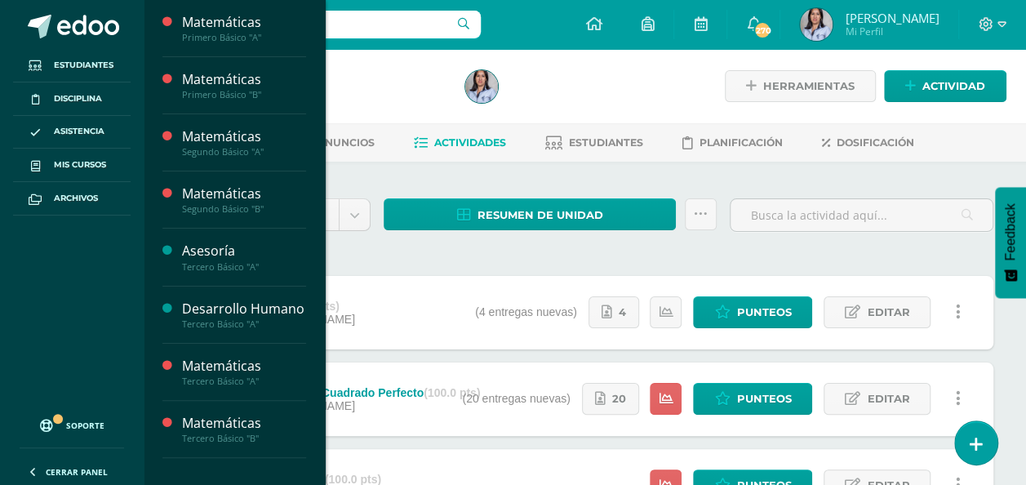
click at [231, 236] on span "Actividades" at bounding box center [231, 237] width 63 height 16
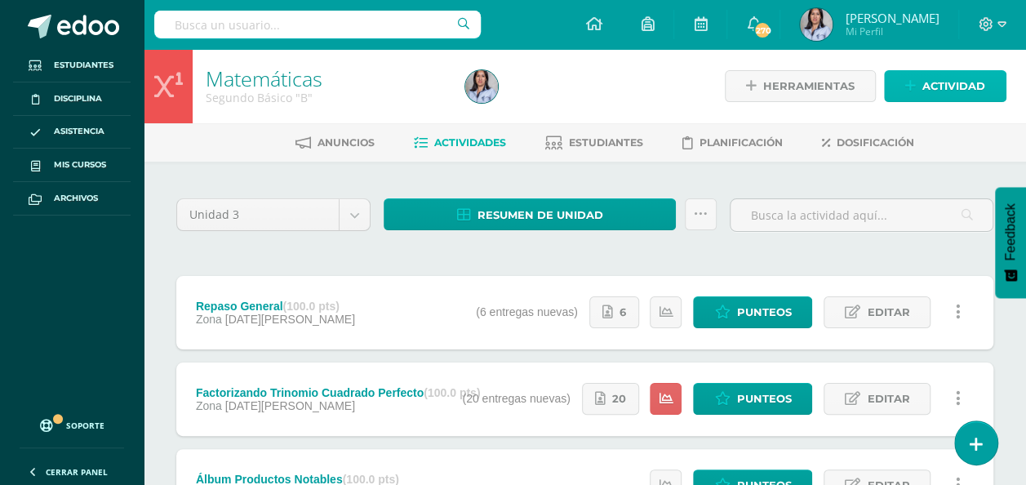
click at [921, 86] on link "Actividad" at bounding box center [945, 86] width 122 height 32
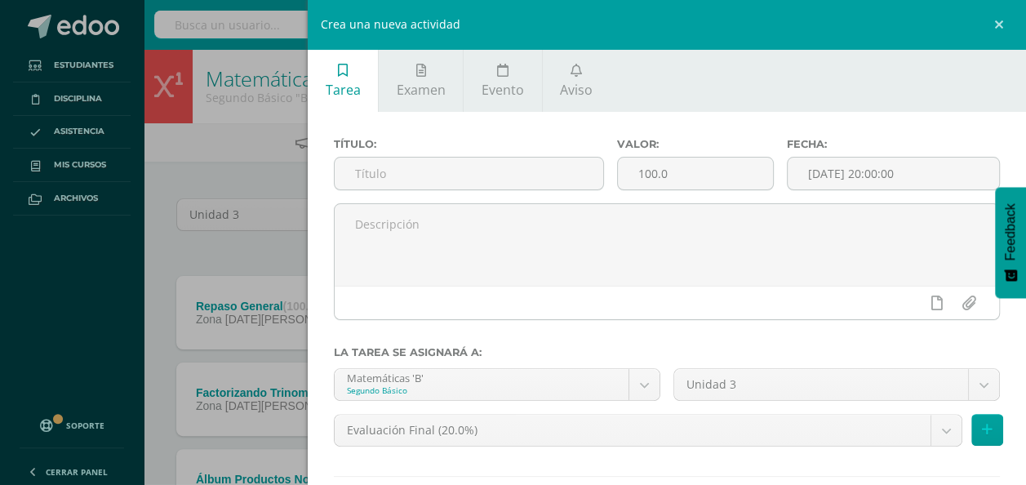
click at [573, 174] on input "text" at bounding box center [469, 173] width 268 height 32
type input "Repaso General"
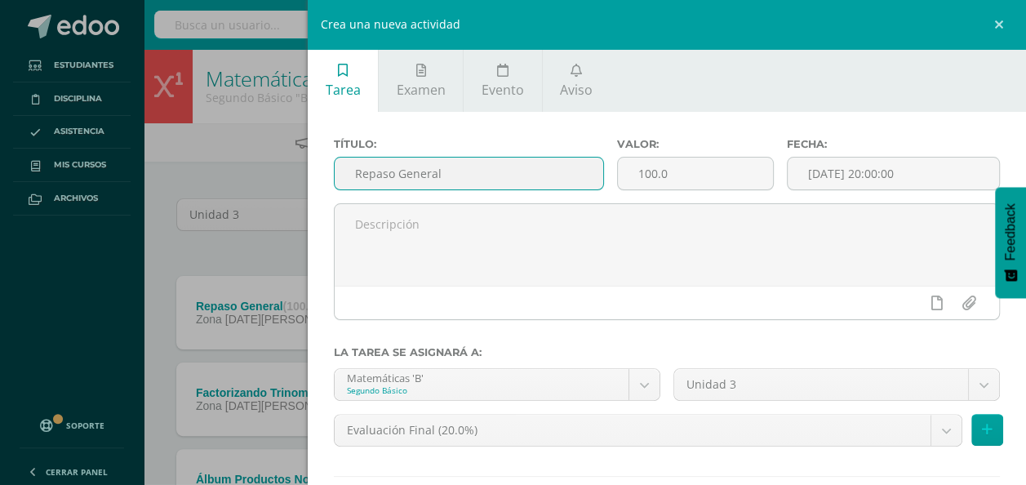
click at [459, 233] on textarea at bounding box center [667, 245] width 664 height 82
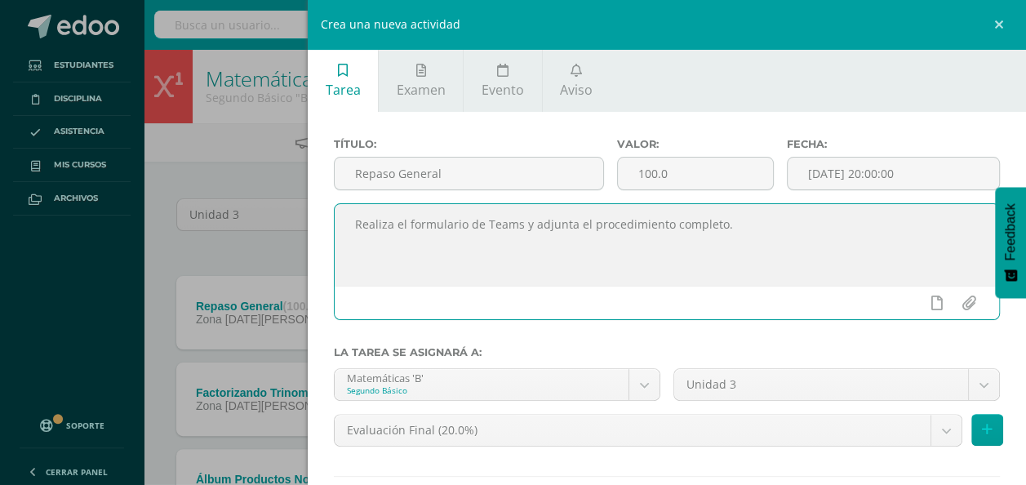
type textarea "Realiza el formulario de Teams y adjunta el procedimiento completo."
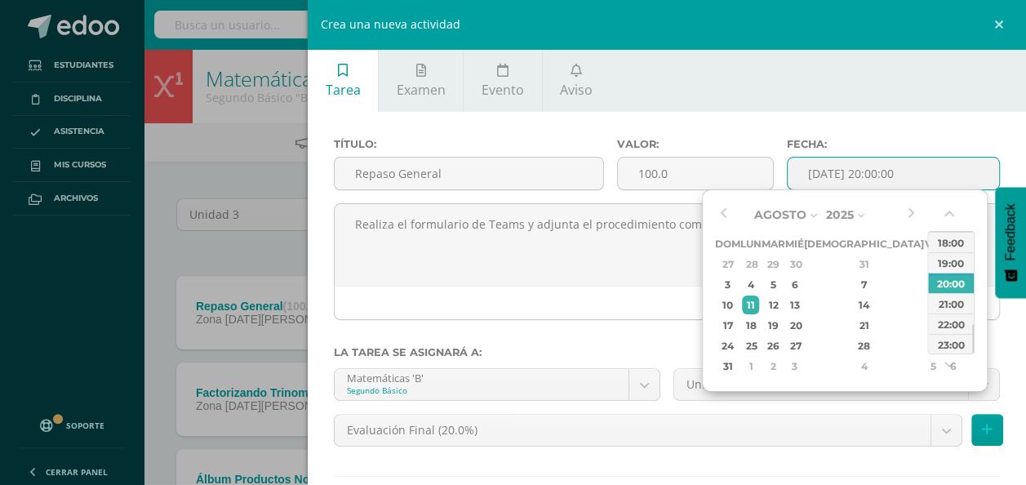
click at [849, 160] on input "[DATE] 20:00:00" at bounding box center [892, 173] width 211 height 32
click at [751, 320] on div "18" at bounding box center [750, 325] width 17 height 19
click at [964, 244] on div "18:00" at bounding box center [951, 242] width 46 height 20
type input "[DATE] 18:00"
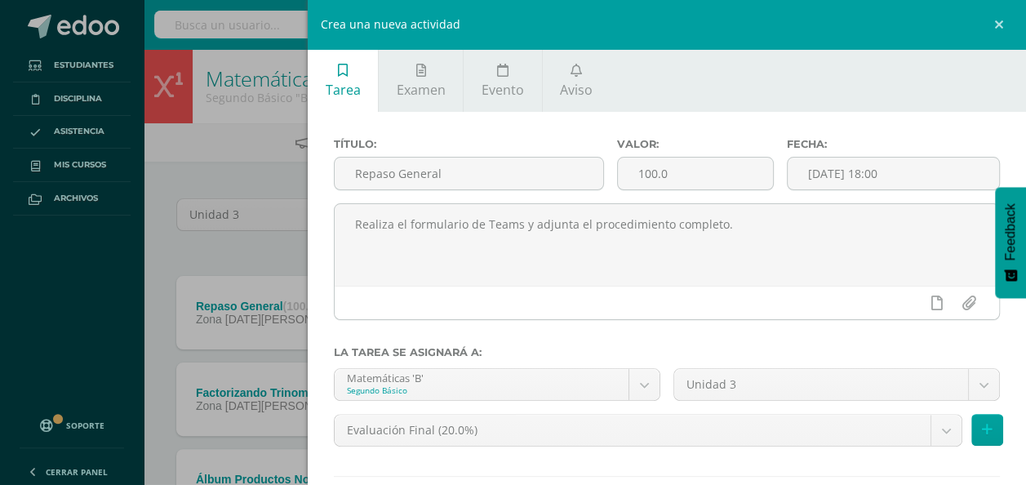
click at [931, 298] on link at bounding box center [936, 302] width 32 height 31
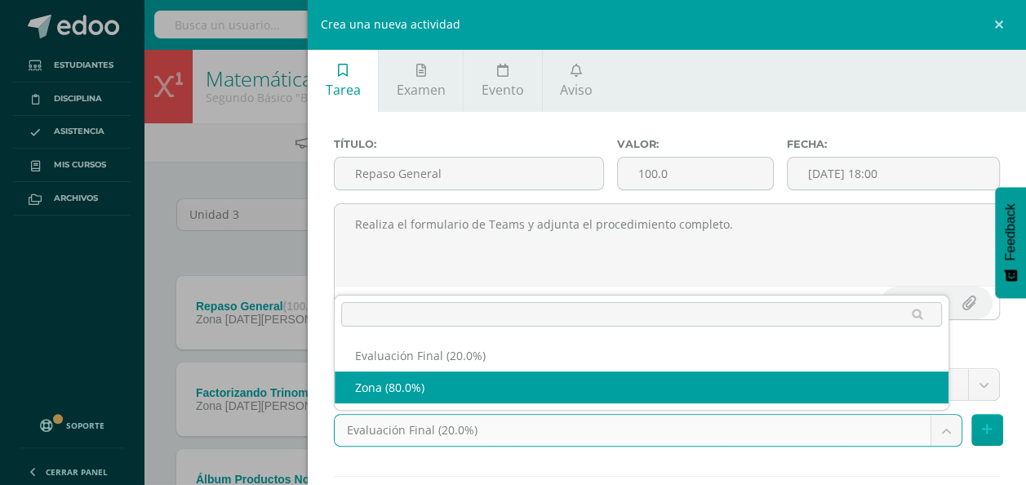
select select "125071"
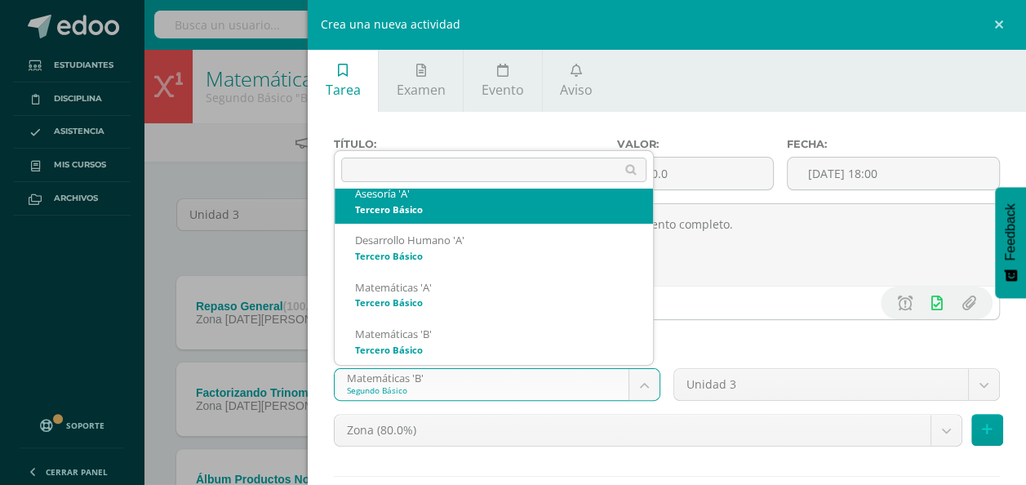
scroll to position [209, 0]
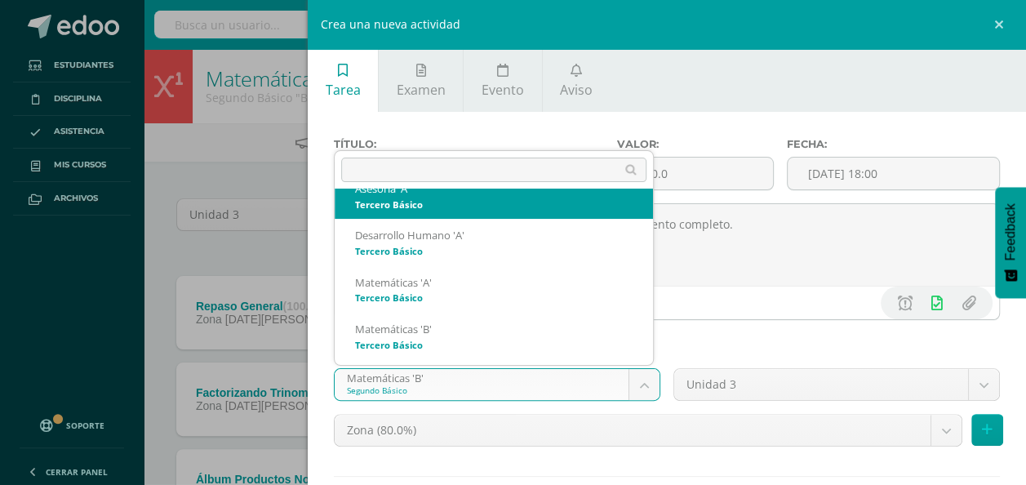
select select "116521"
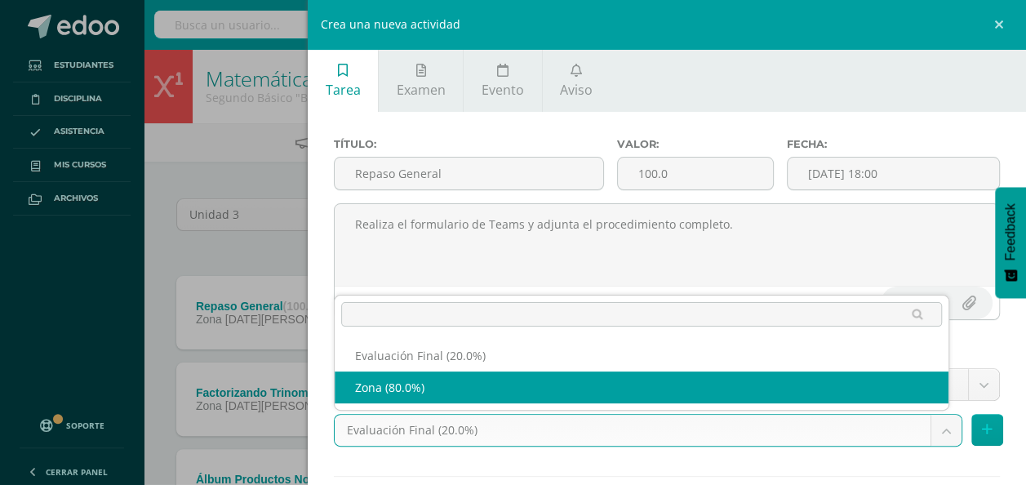
select select "125027"
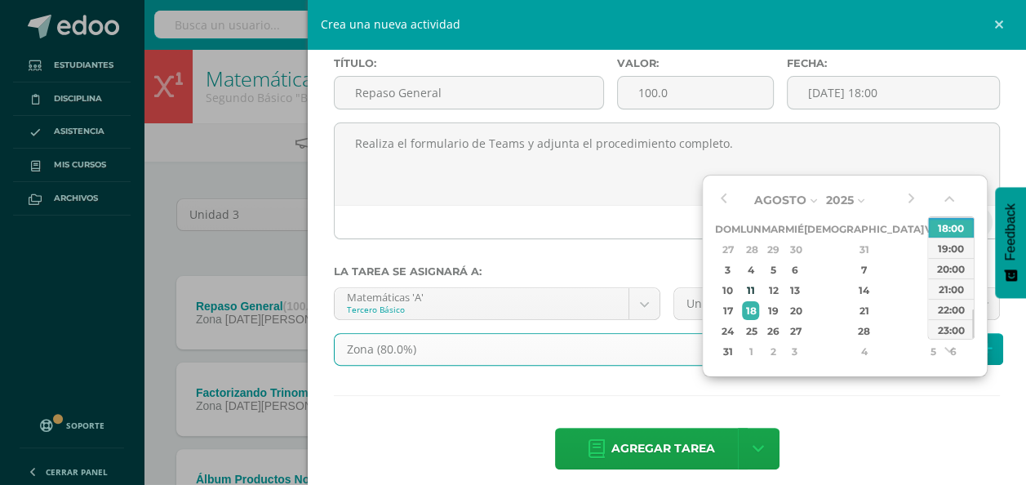
scroll to position [93, 0]
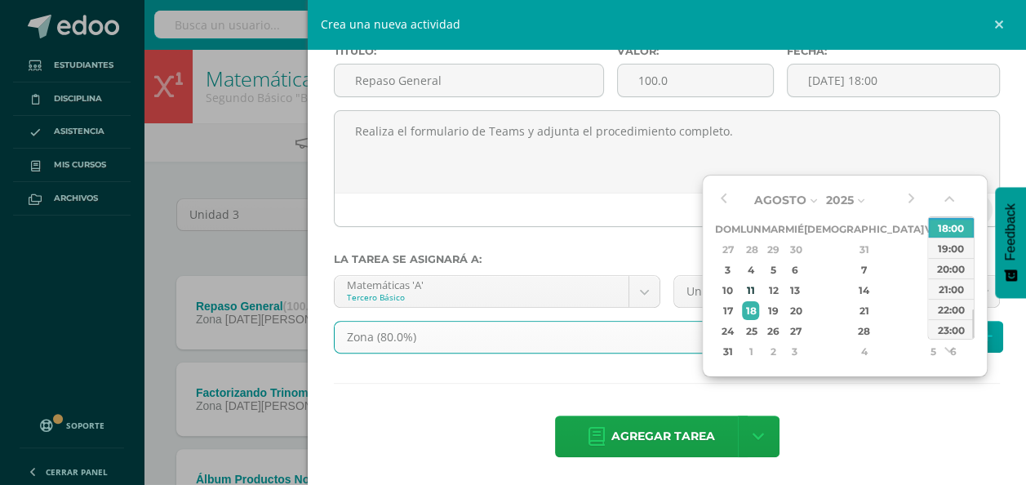
click at [916, 415] on div "Agregar tarea Agregar tarea y ocultar" at bounding box center [667, 437] width 666 height 45
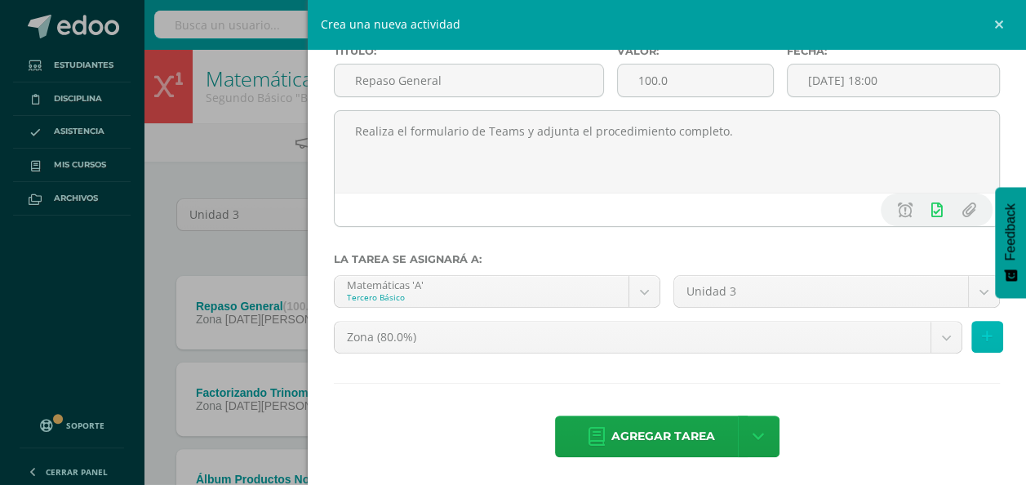
click at [971, 336] on button at bounding box center [987, 337] width 32 height 32
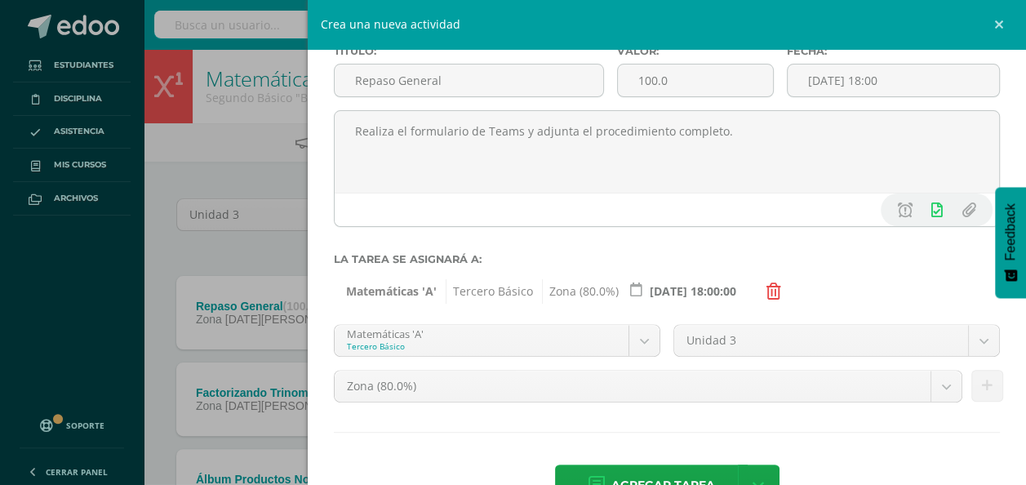
scroll to position [156, 0]
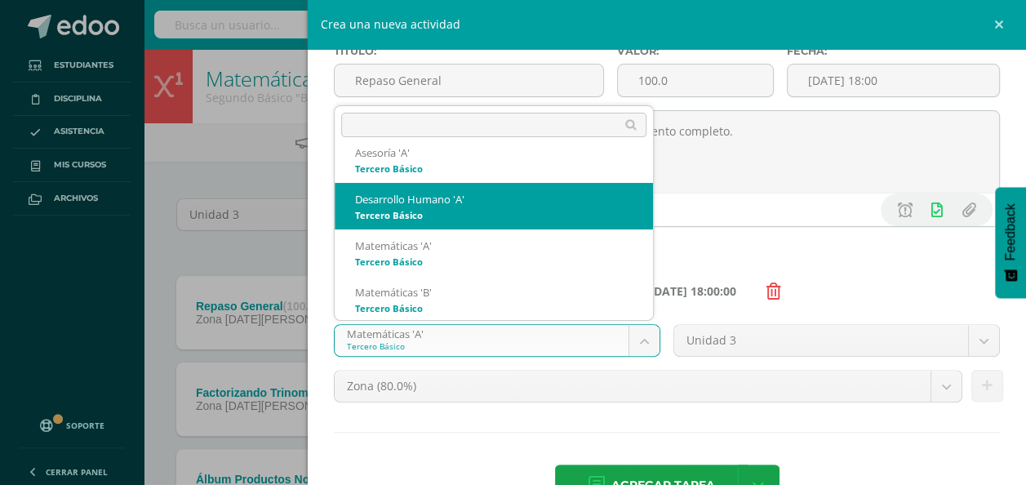
scroll to position [209, 0]
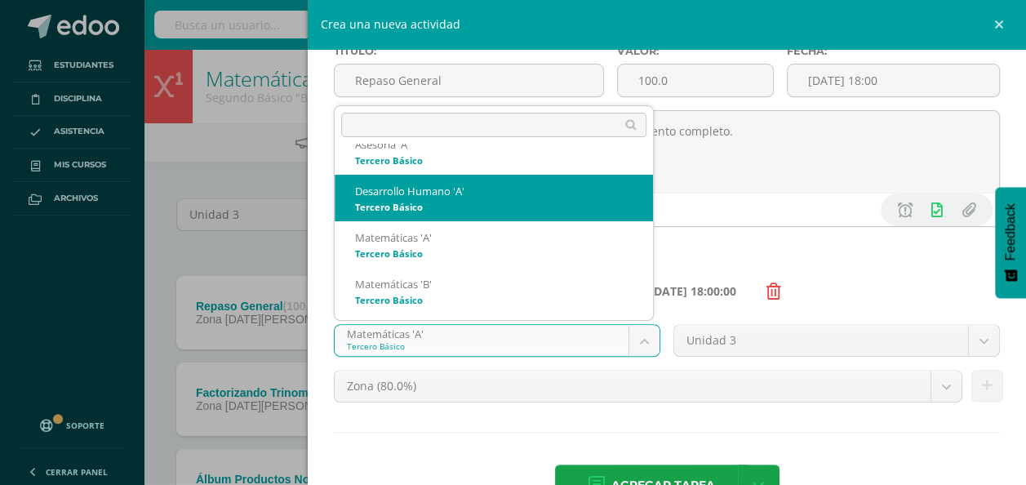
select select "116633"
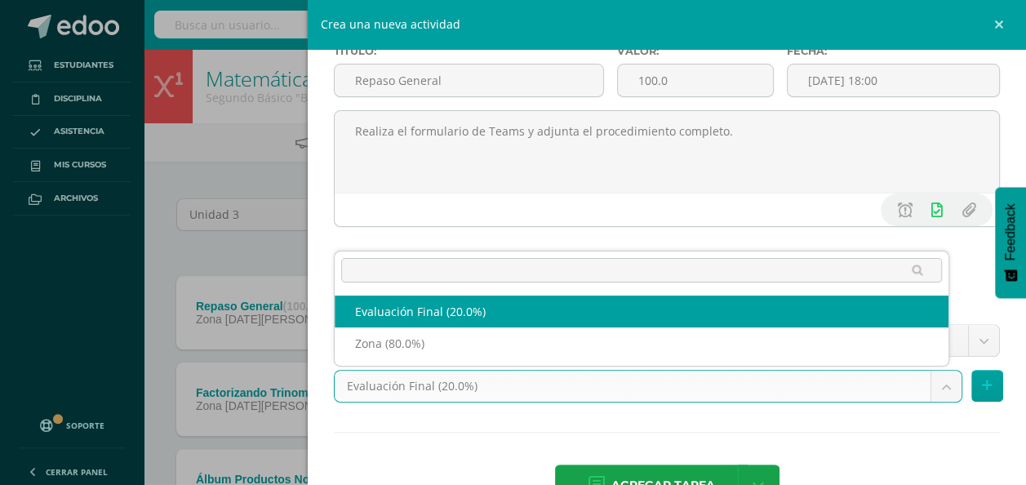
select select "125024"
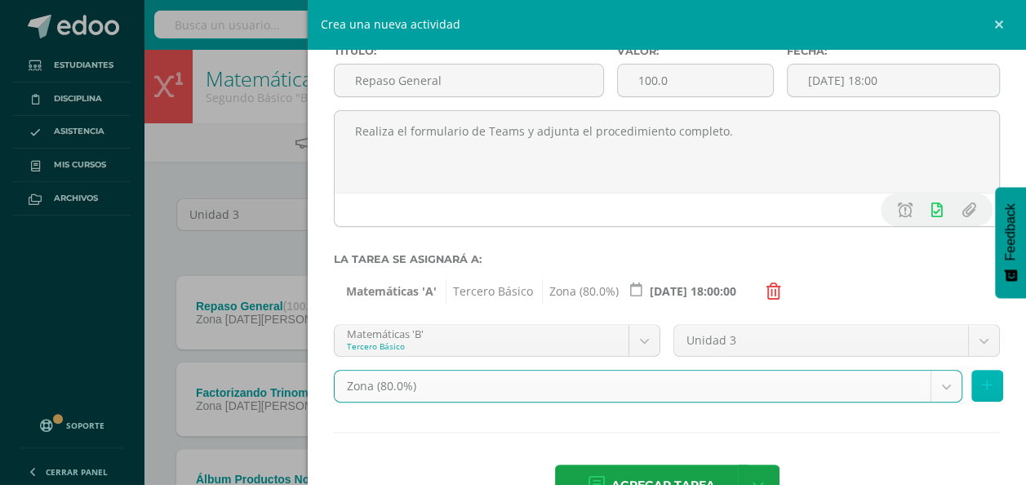
click at [971, 387] on button at bounding box center [987, 386] width 32 height 32
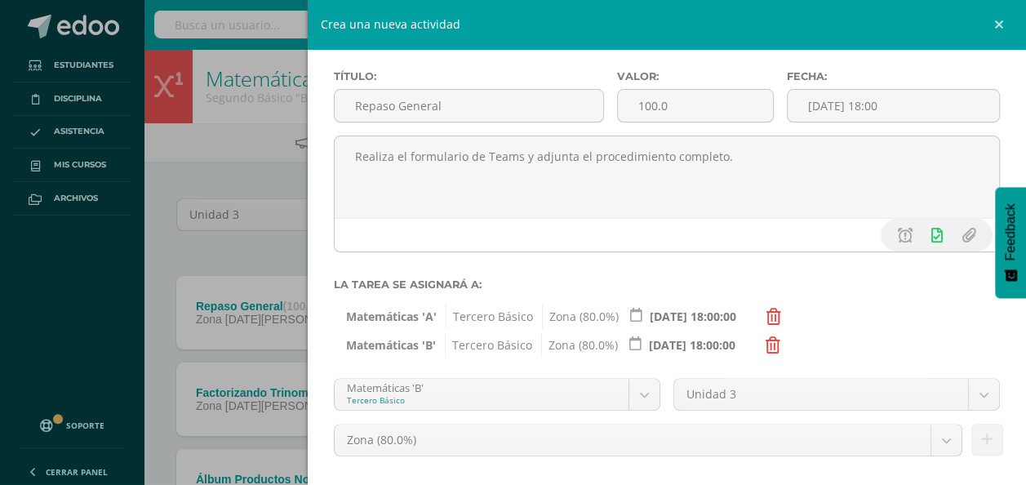
scroll to position [171, 0]
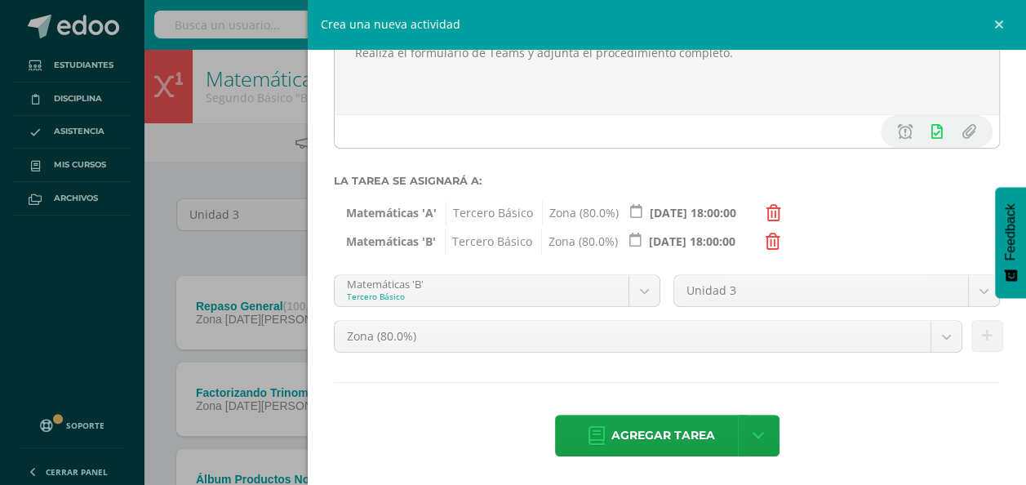
click at [684, 430] on span "Agregar tarea" at bounding box center [663, 435] width 104 height 40
